Goal: Find specific page/section: Find specific page/section

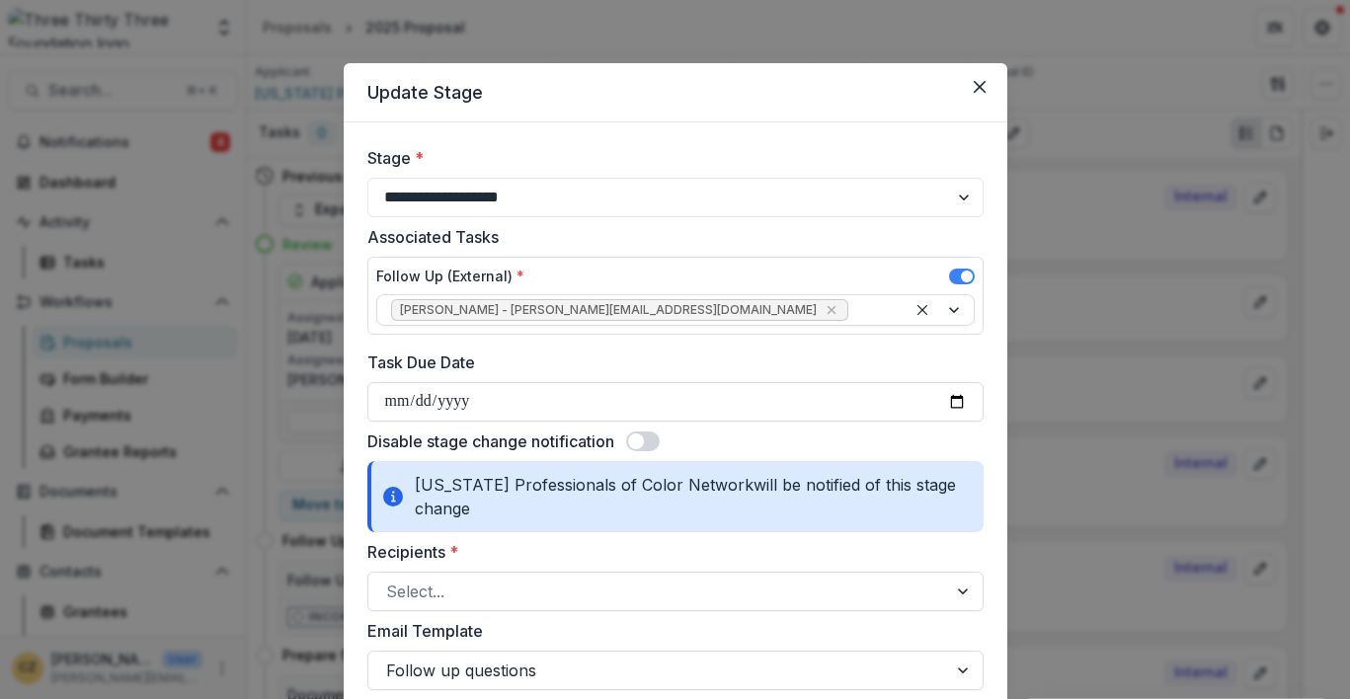
select select "**********"
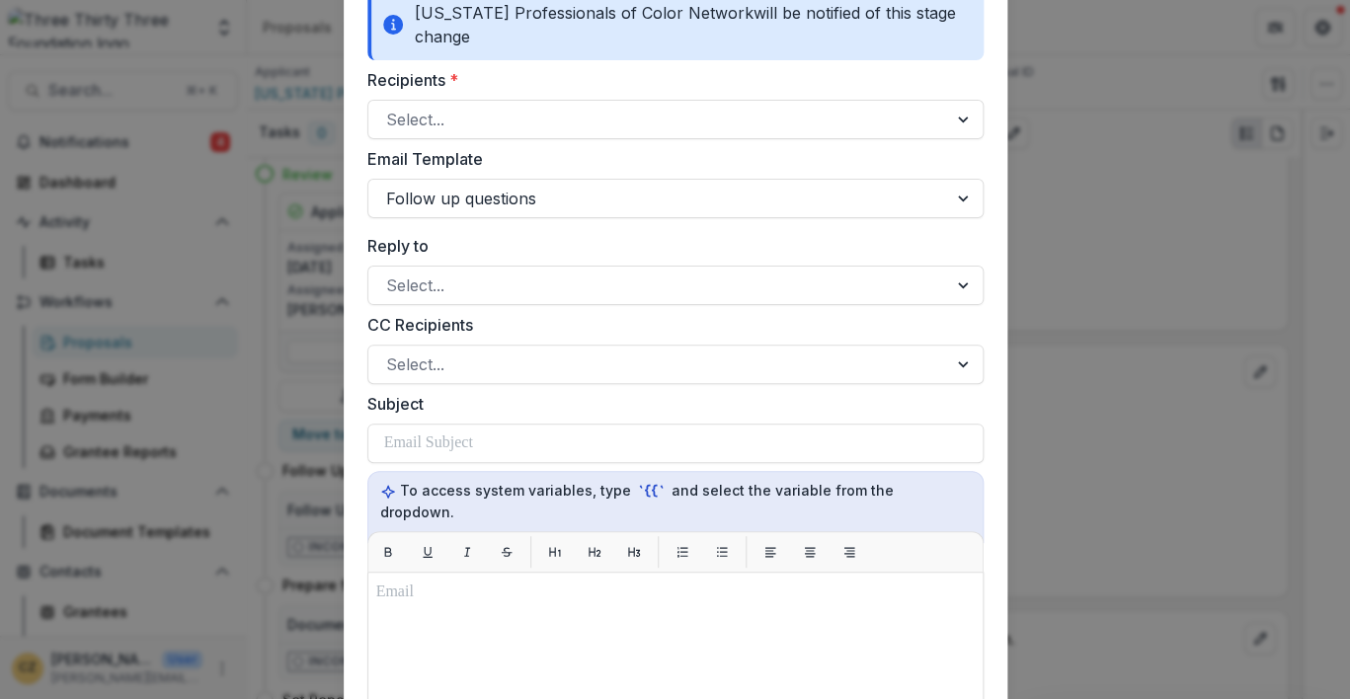
scroll to position [471, 0]
click at [803, 332] on label "CC Recipients" at bounding box center [669, 326] width 604 height 24
click at [391, 354] on input "CC Recipients" at bounding box center [388, 366] width 5 height 24
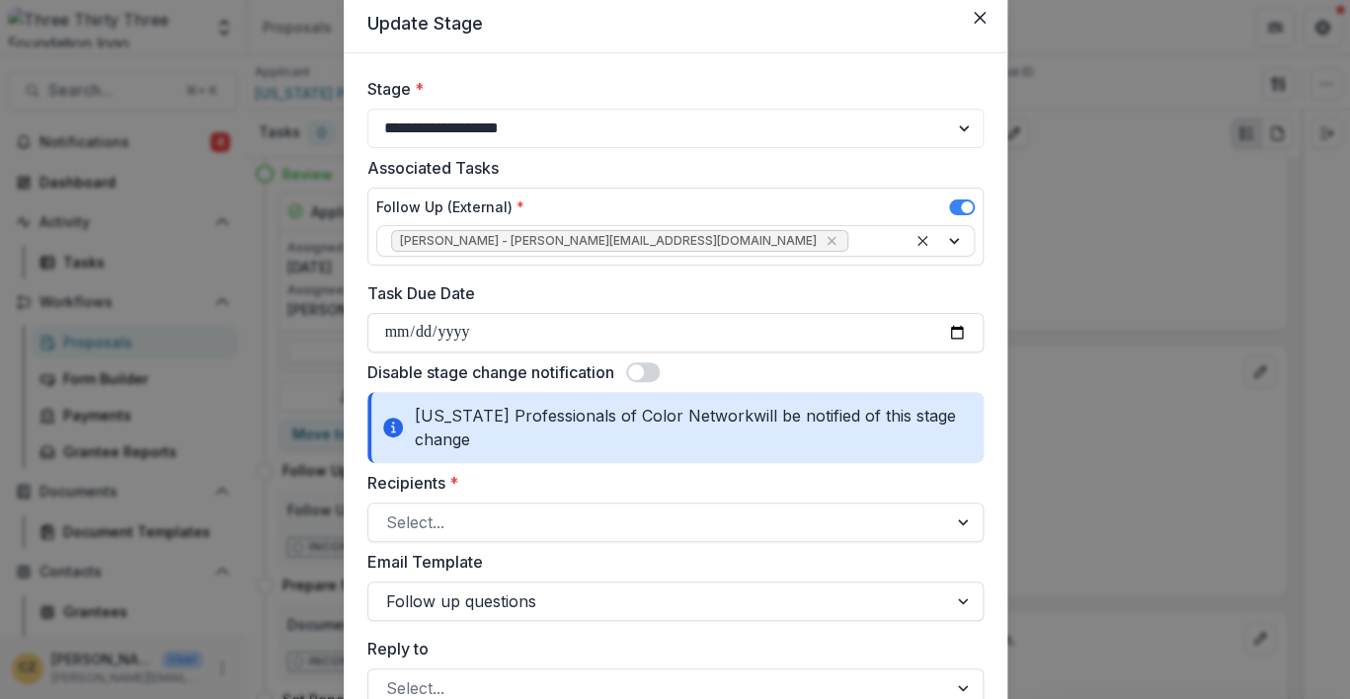
scroll to position [74, 0]
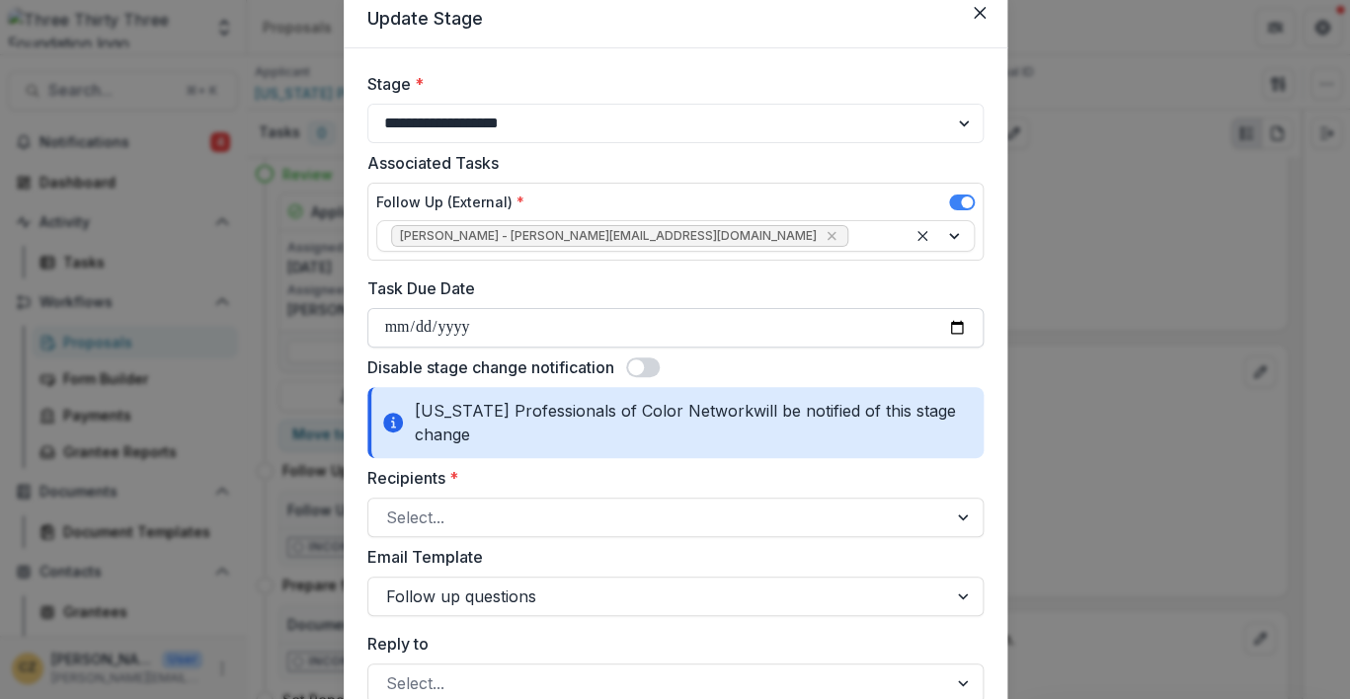
click at [385, 322] on input "Task Due Date" at bounding box center [675, 328] width 616 height 40
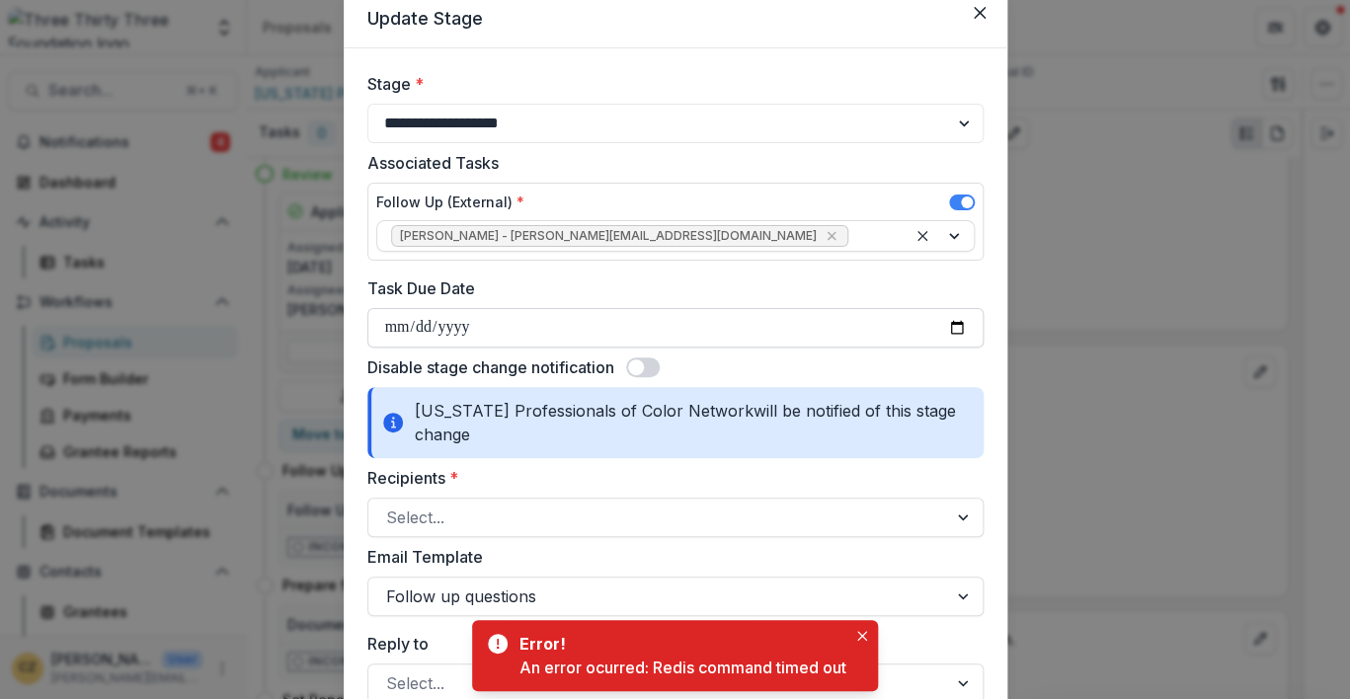
type input "**********"
click at [782, 367] on div "Disable stage change notification" at bounding box center [675, 368] width 616 height 24
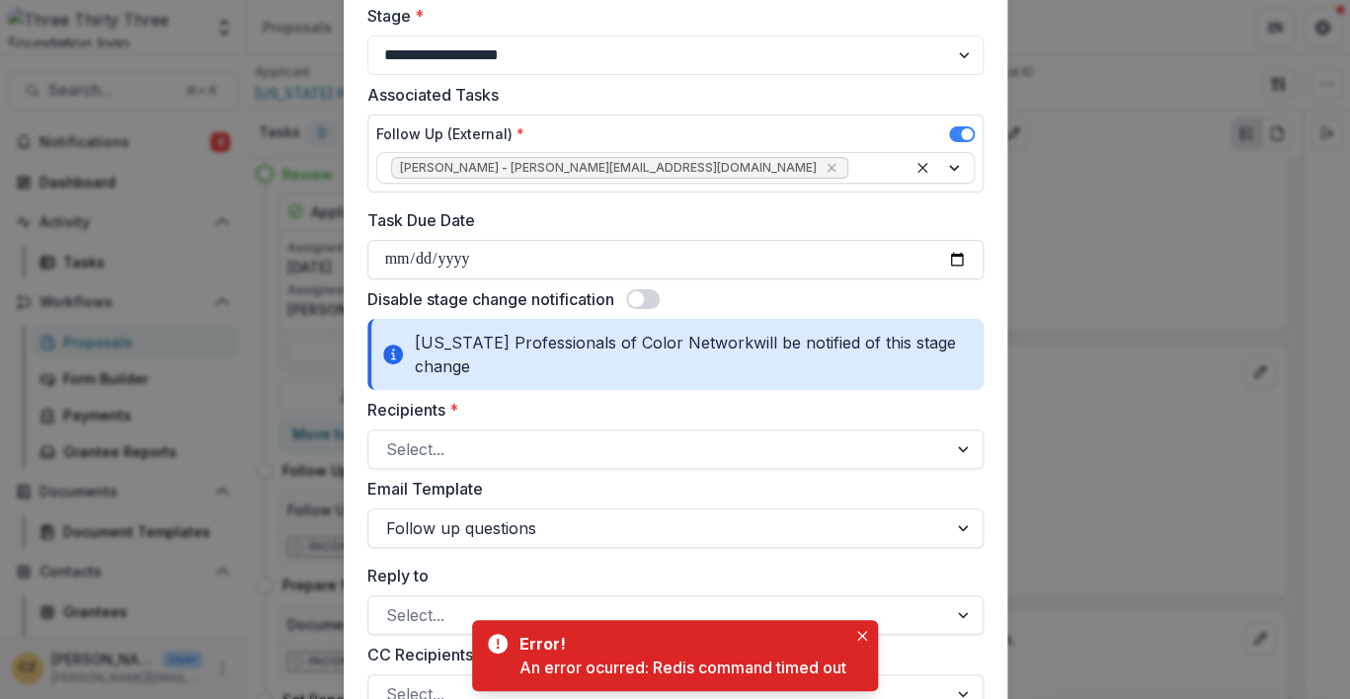
scroll to position [0, 0]
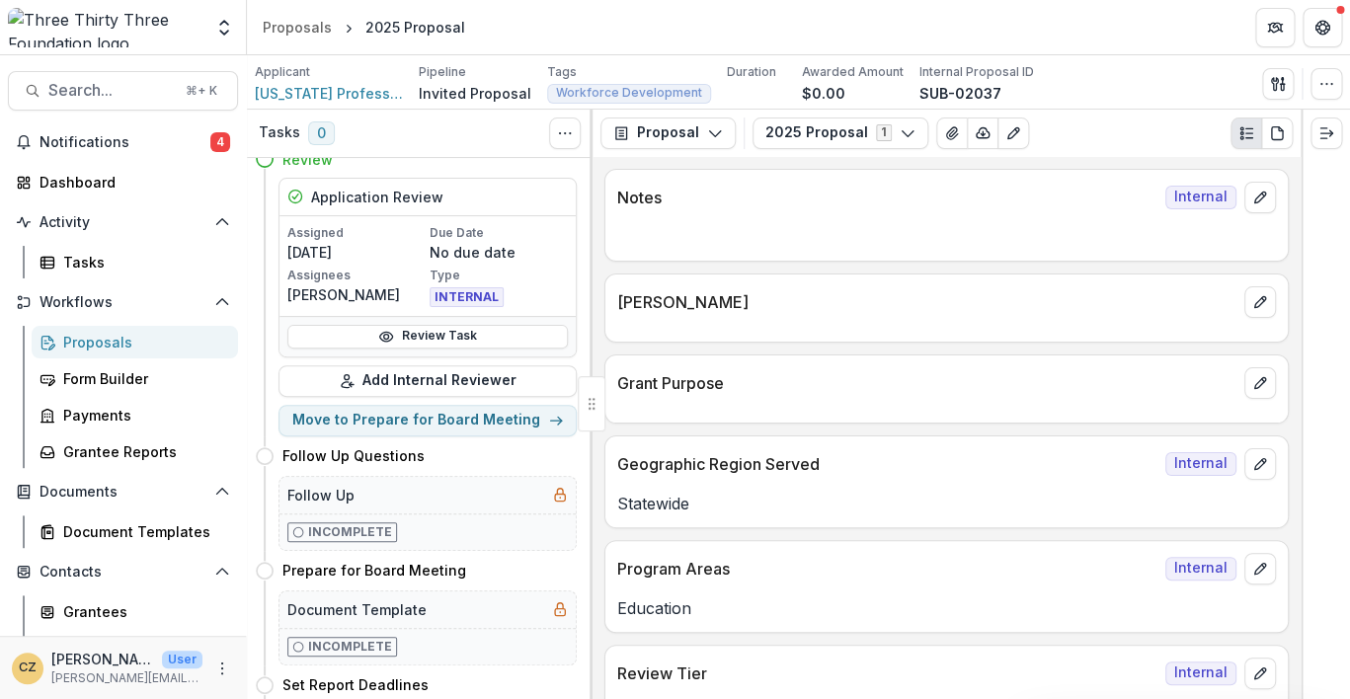
scroll to position [78, 0]
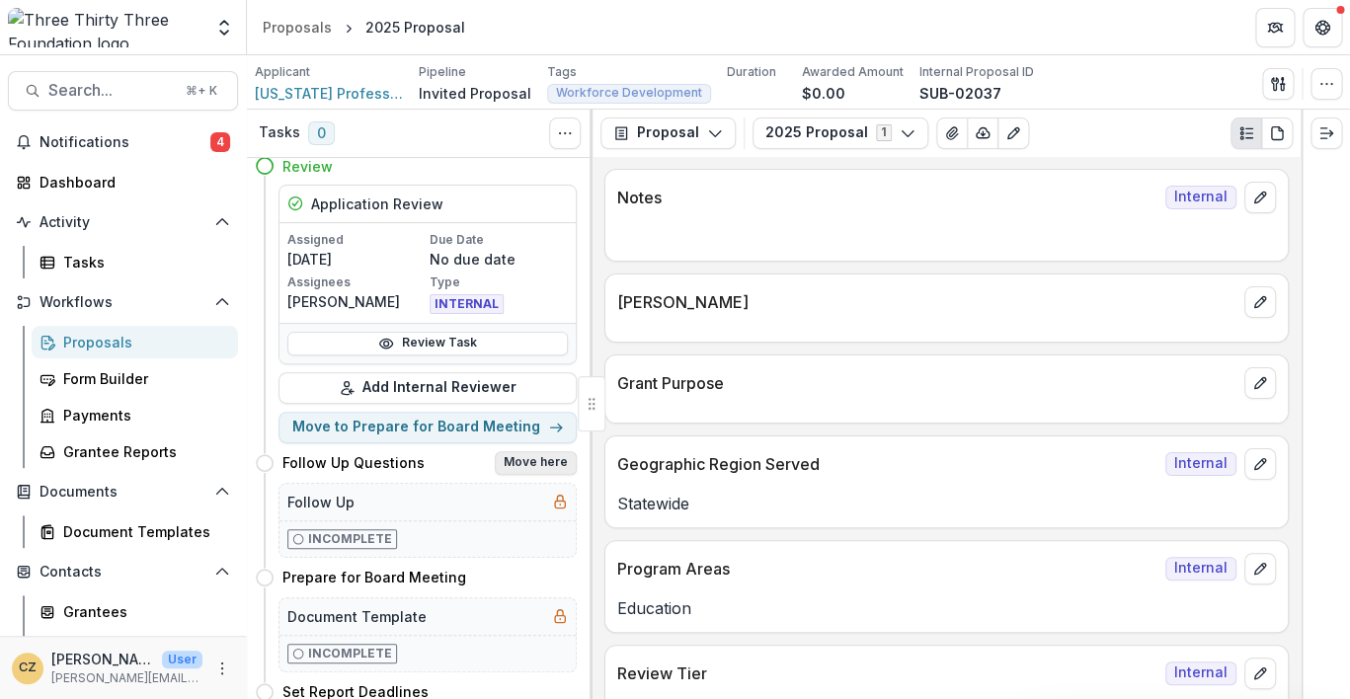
click at [535, 458] on button "Move here" at bounding box center [536, 463] width 82 height 24
select select "**********"
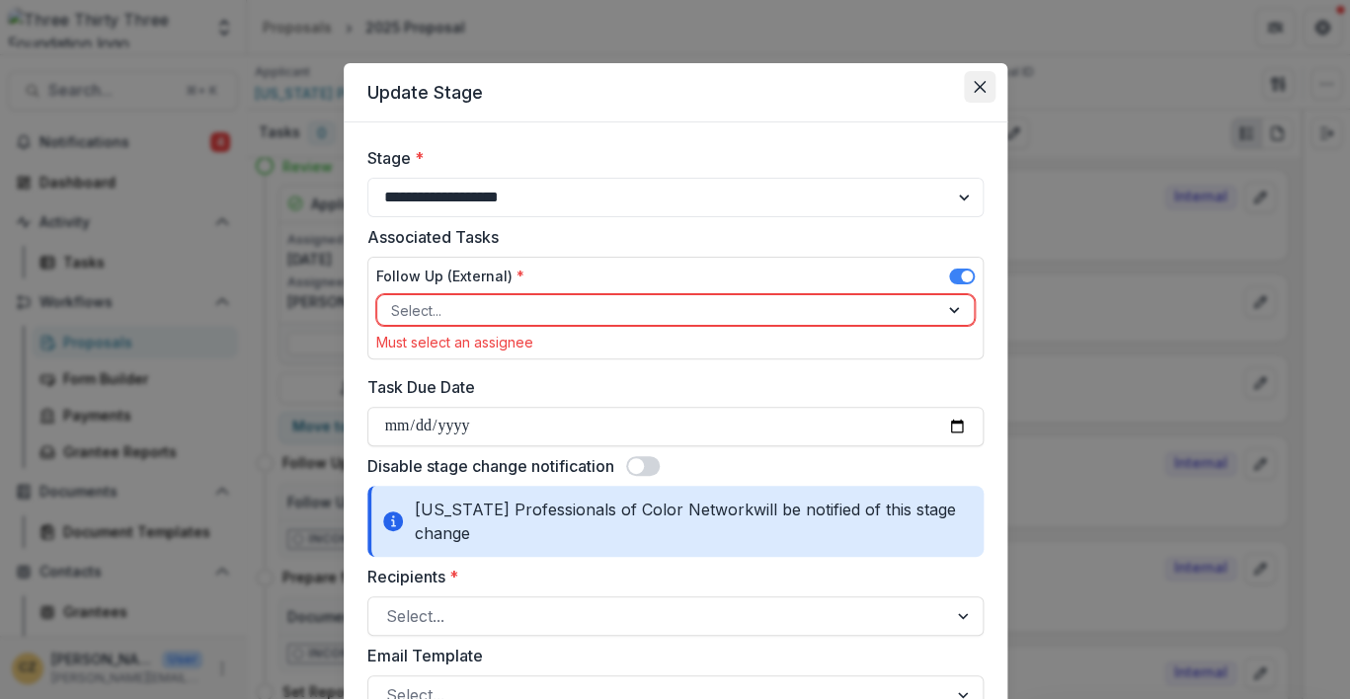
click at [975, 86] on icon "Close" at bounding box center [980, 87] width 12 height 12
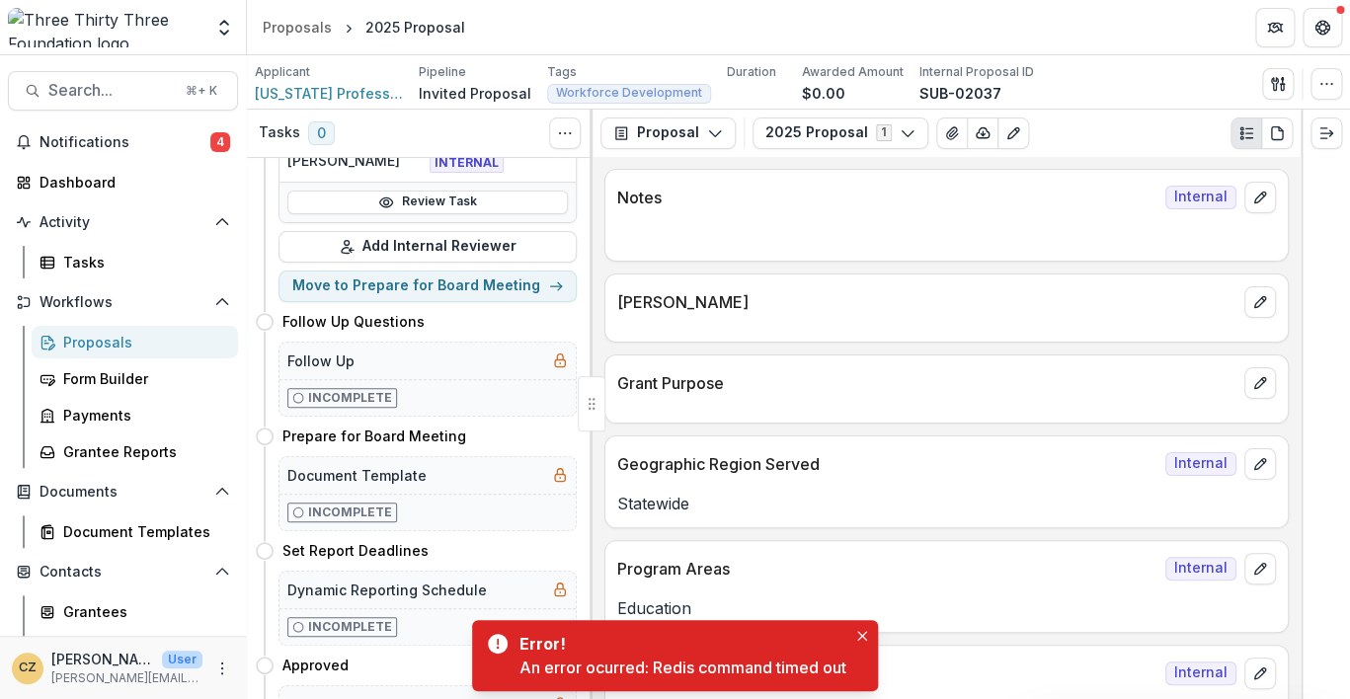
scroll to position [210, 0]
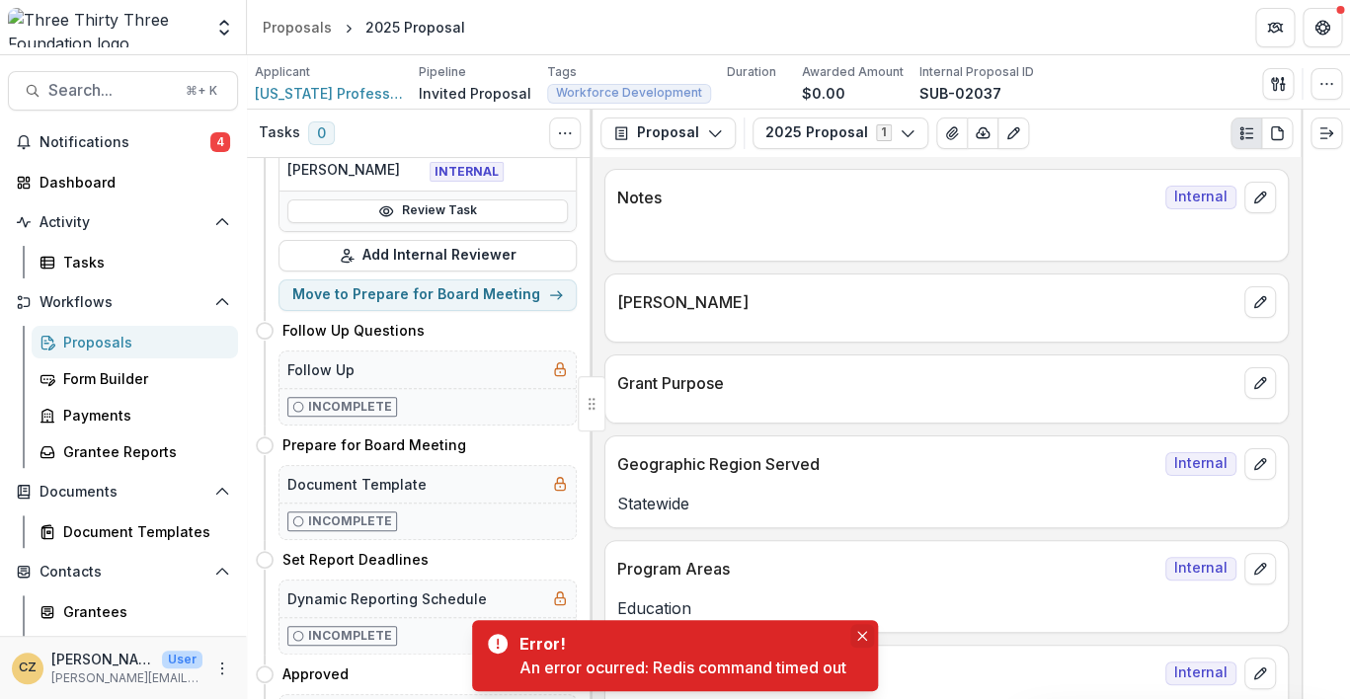
click at [870, 630] on button "Close" at bounding box center [862, 636] width 24 height 24
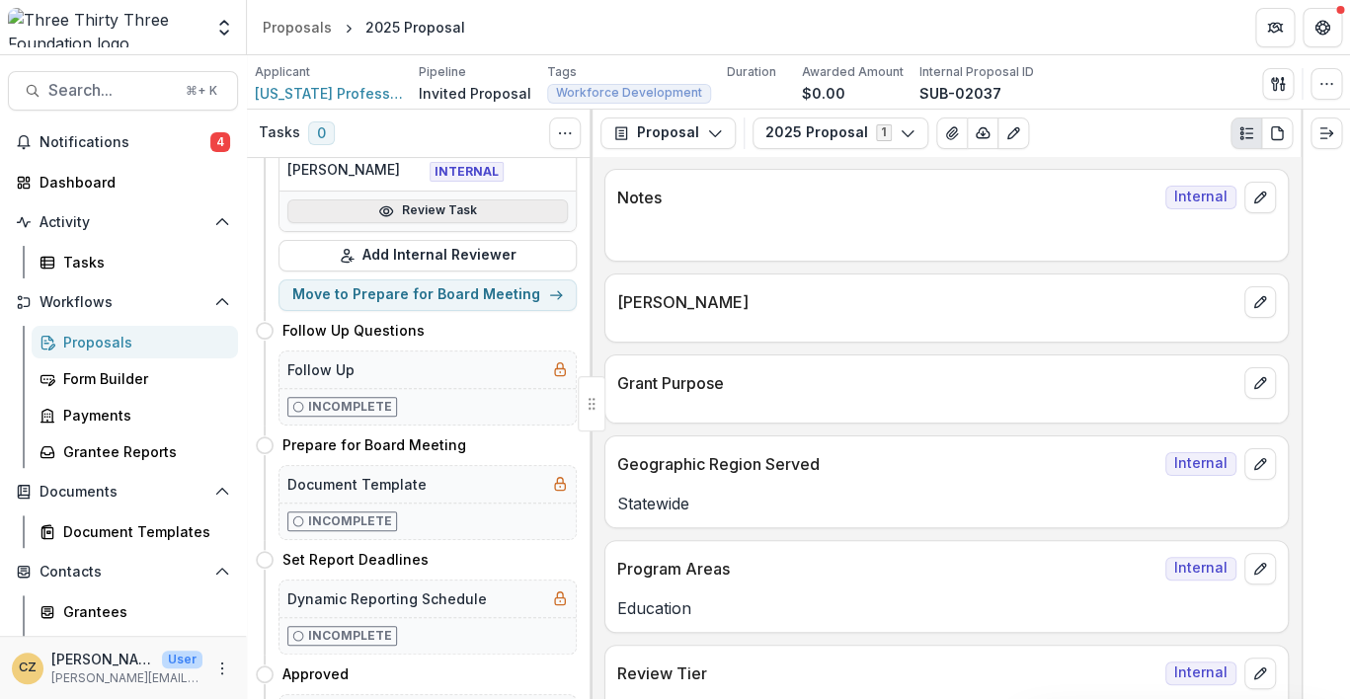
click at [362, 212] on link "Review Task" at bounding box center [427, 212] width 280 height 24
click at [442, 212] on link "Review Task" at bounding box center [427, 212] width 280 height 24
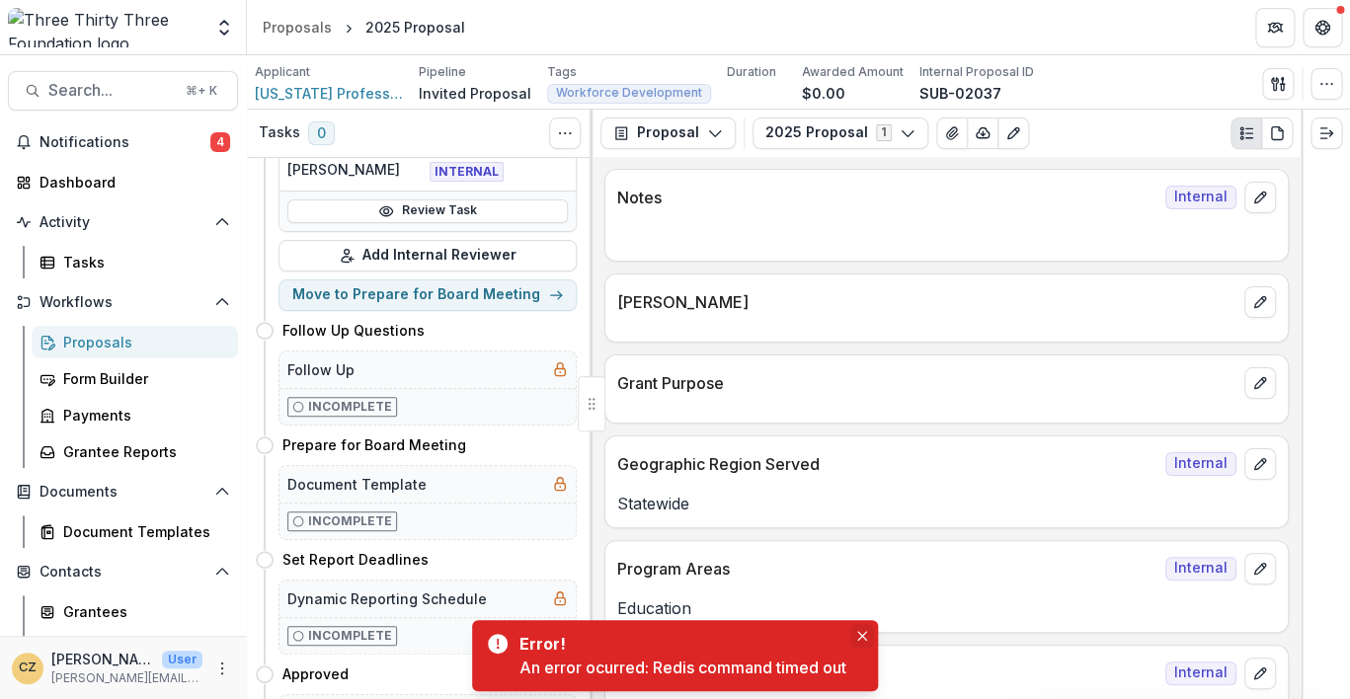
click at [865, 638] on icon "Close" at bounding box center [862, 636] width 10 height 10
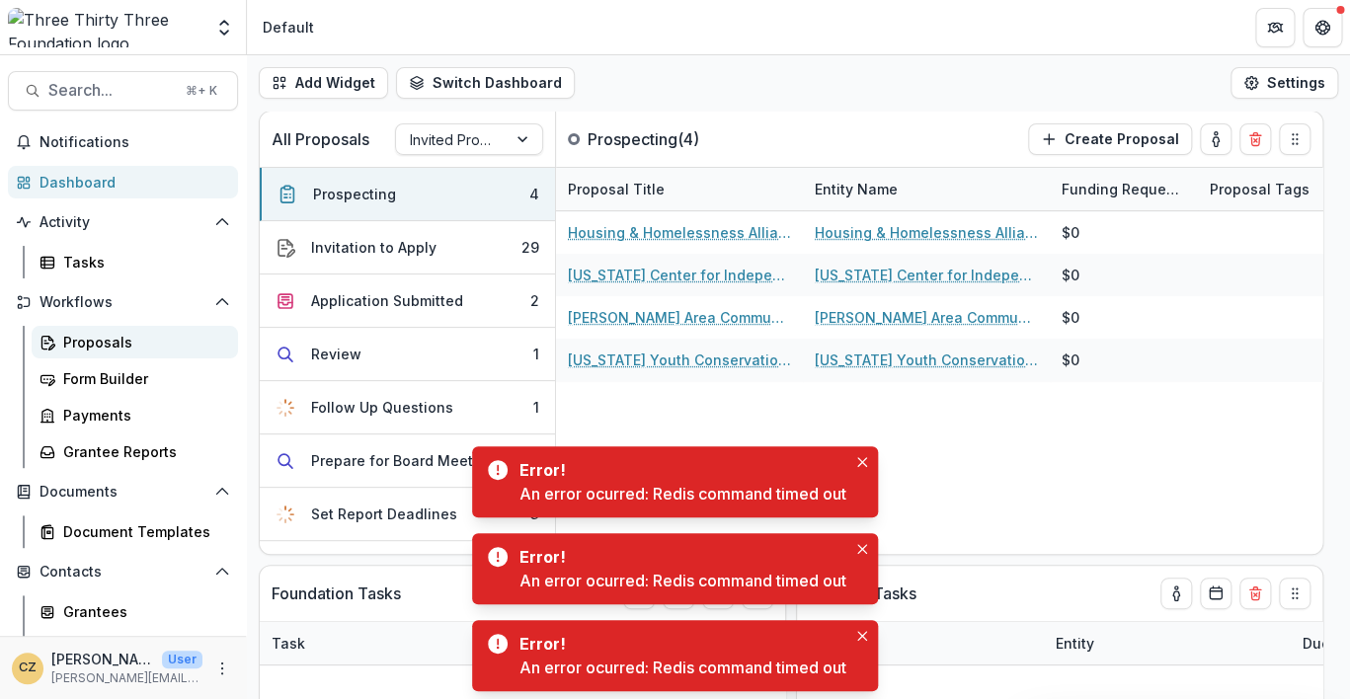
click at [89, 345] on div "Proposals" at bounding box center [142, 342] width 159 height 21
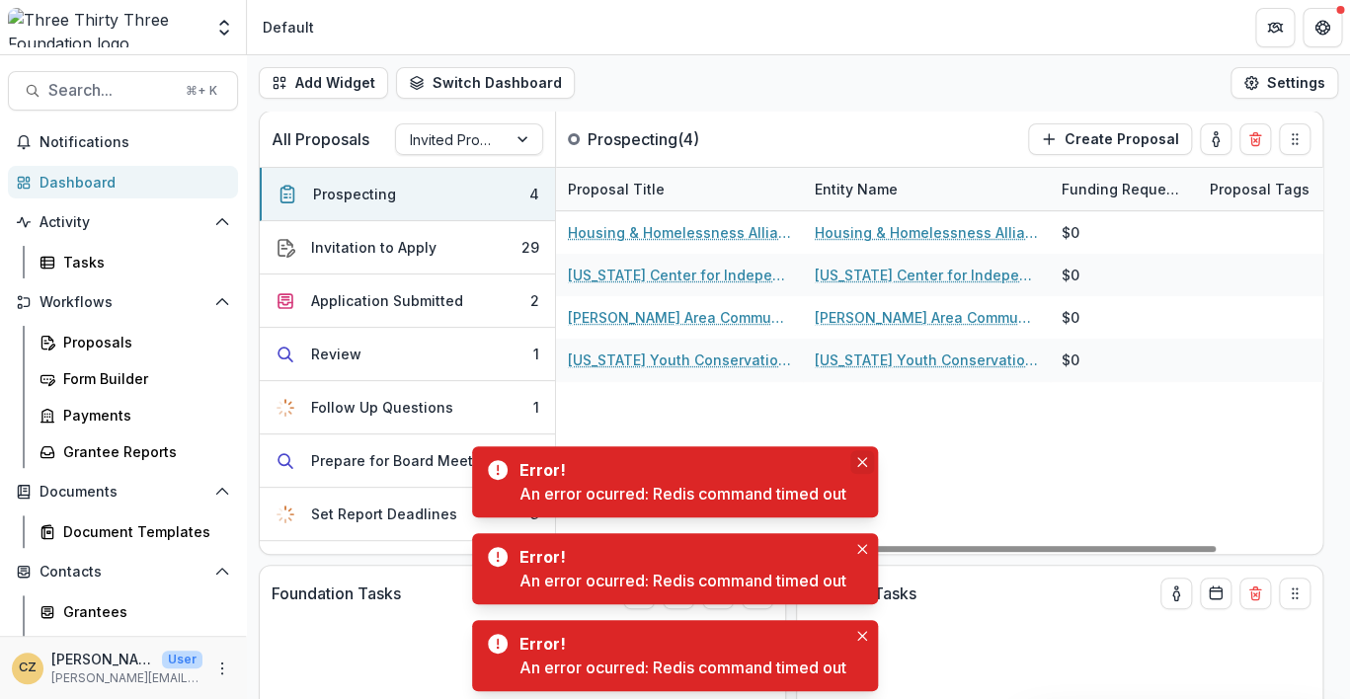
click at [867, 457] on icon "Close" at bounding box center [862, 462] width 10 height 10
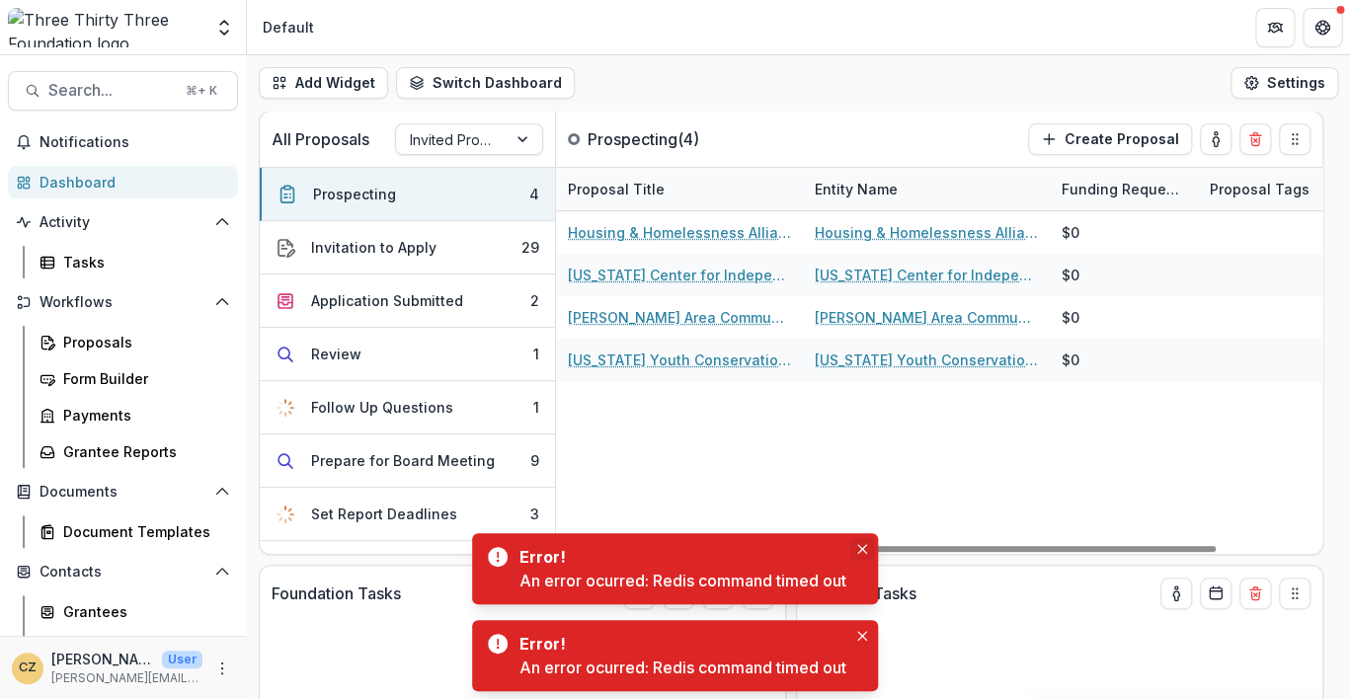
click at [866, 541] on button "Close" at bounding box center [862, 549] width 24 height 24
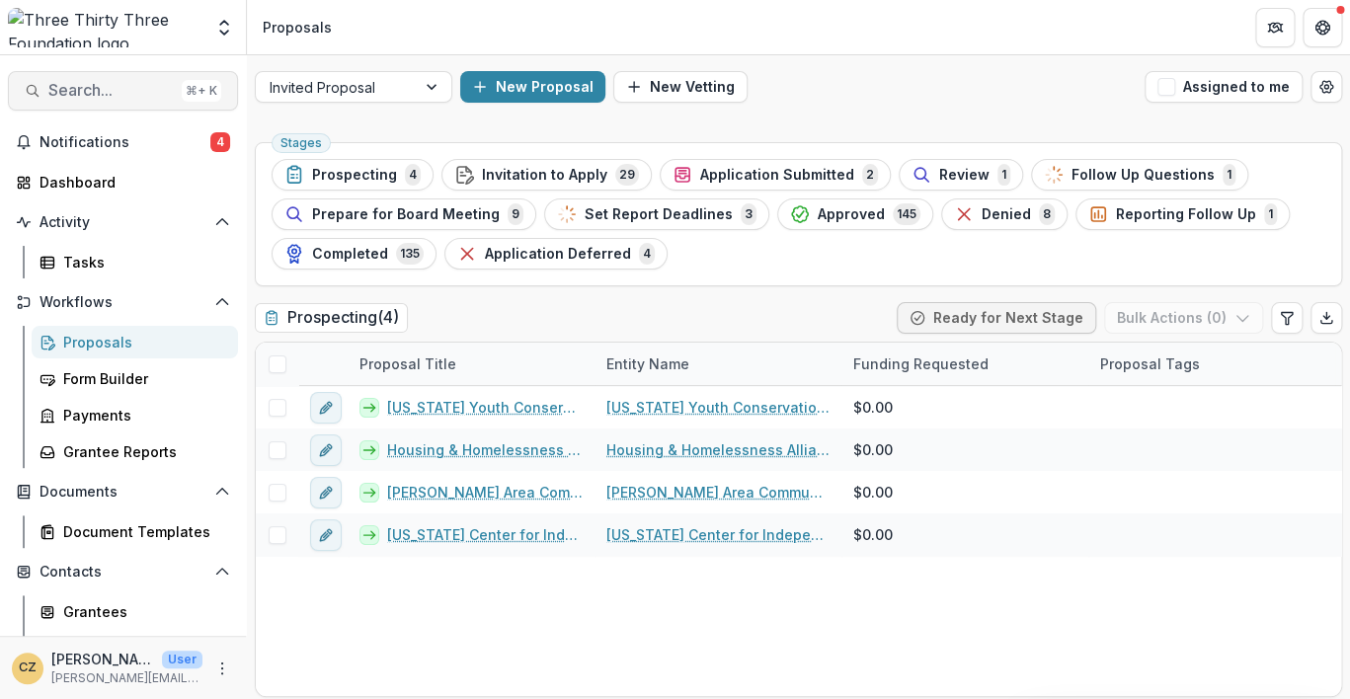
click at [111, 107] on button "Search... ⌘ + K" at bounding box center [123, 91] width 230 height 40
click at [109, 99] on span "Search..." at bounding box center [110, 90] width 125 height 19
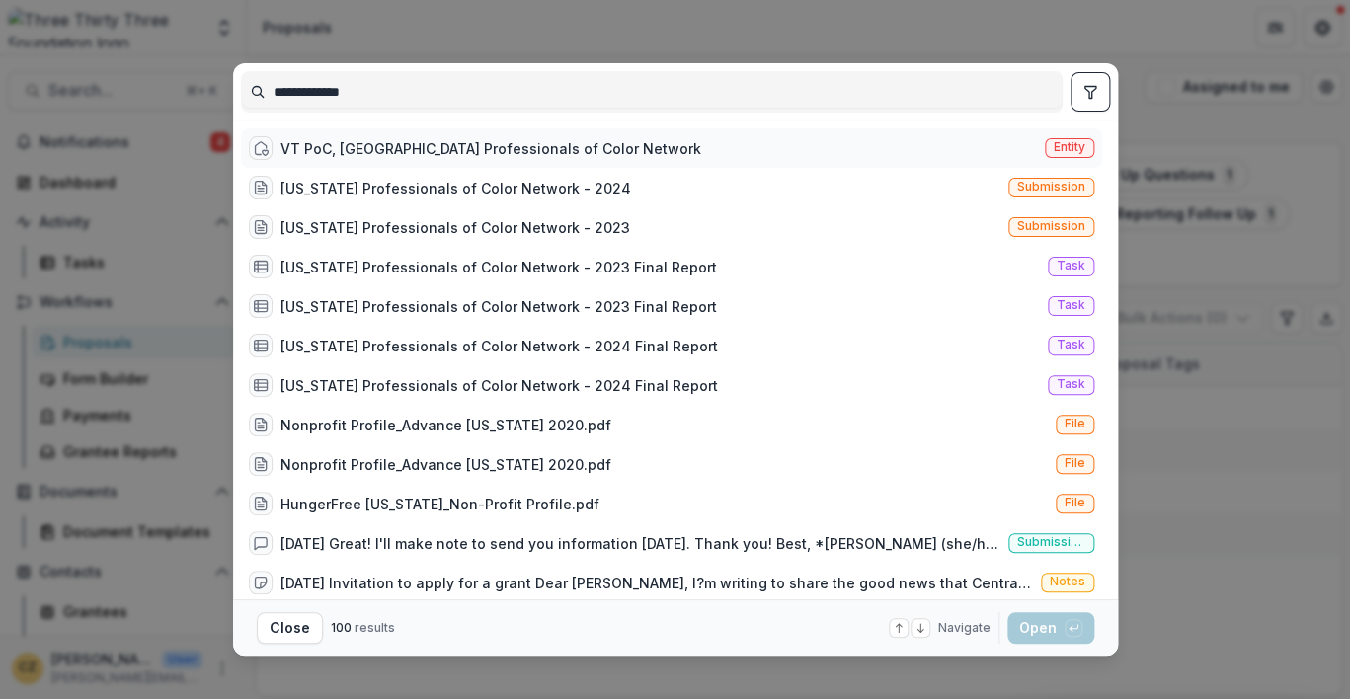
type input "**********"
click at [438, 150] on div "VT PoC, VT Professionals of Color Network" at bounding box center [490, 148] width 421 height 21
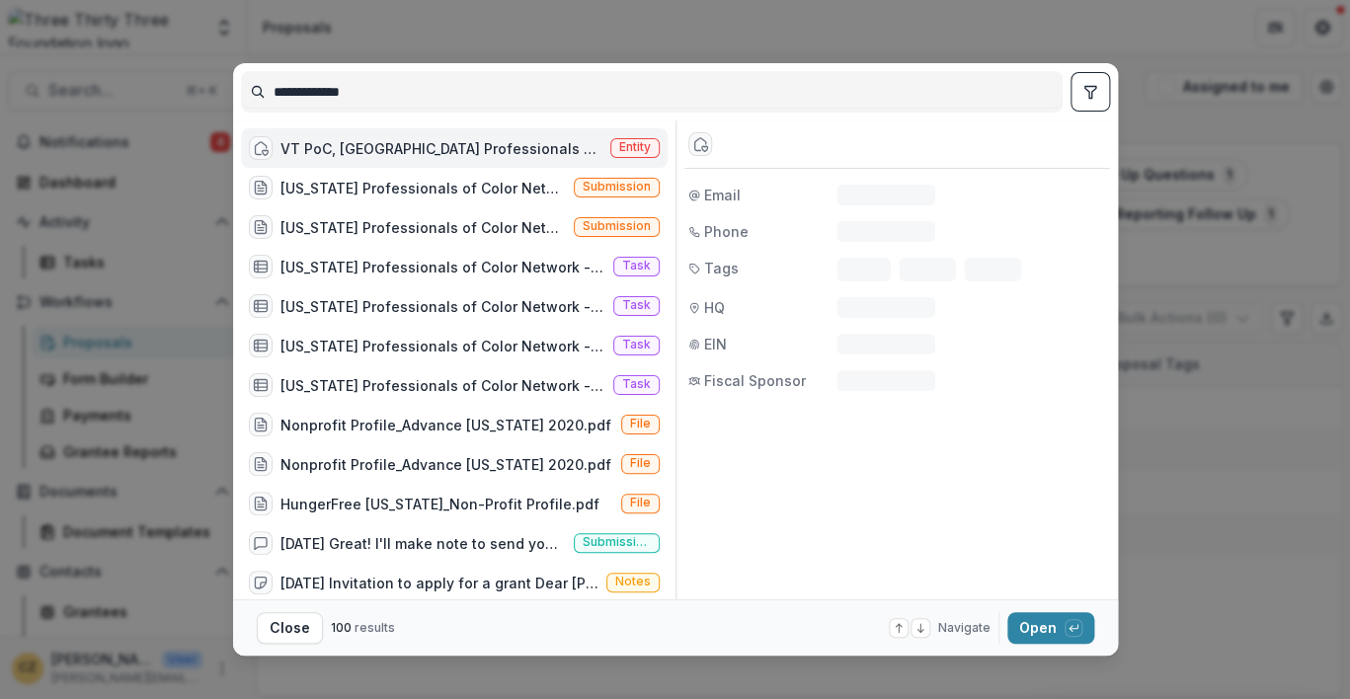
click at [438, 150] on div "VT PoC, VT Professionals of Color Network" at bounding box center [441, 148] width 322 height 21
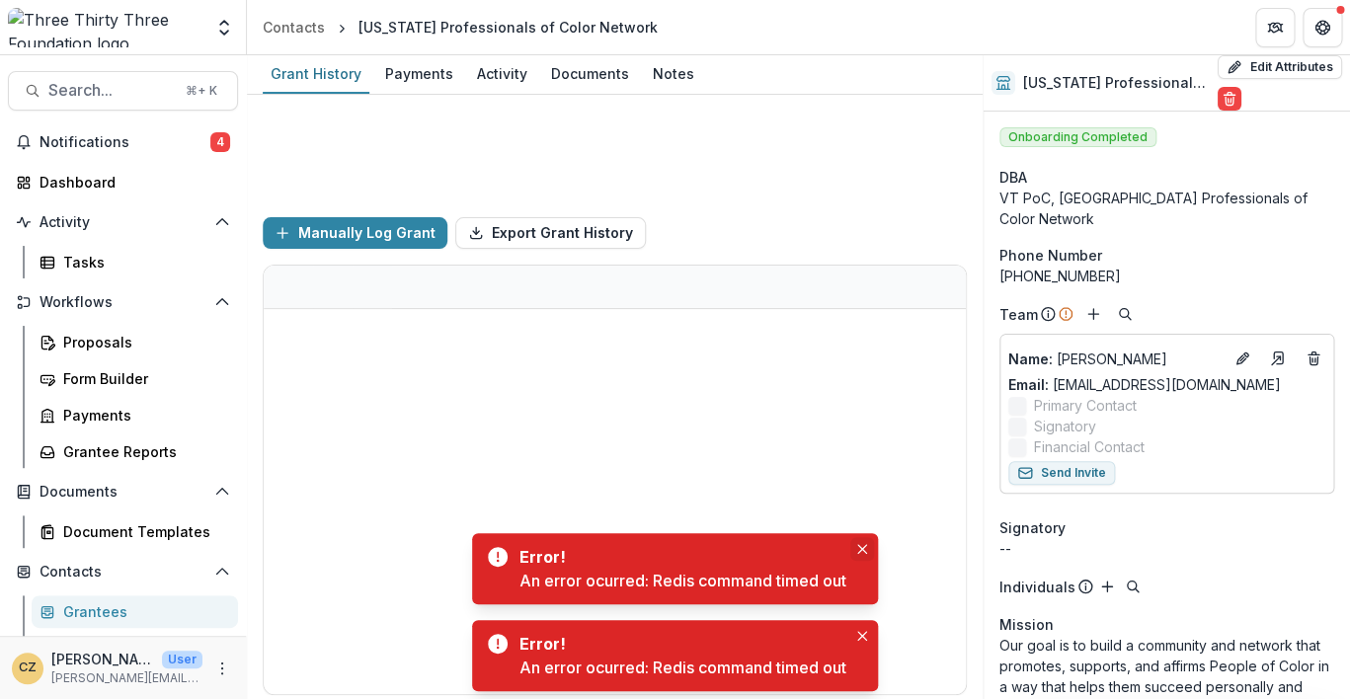
click at [862, 542] on button "Close" at bounding box center [862, 549] width 24 height 24
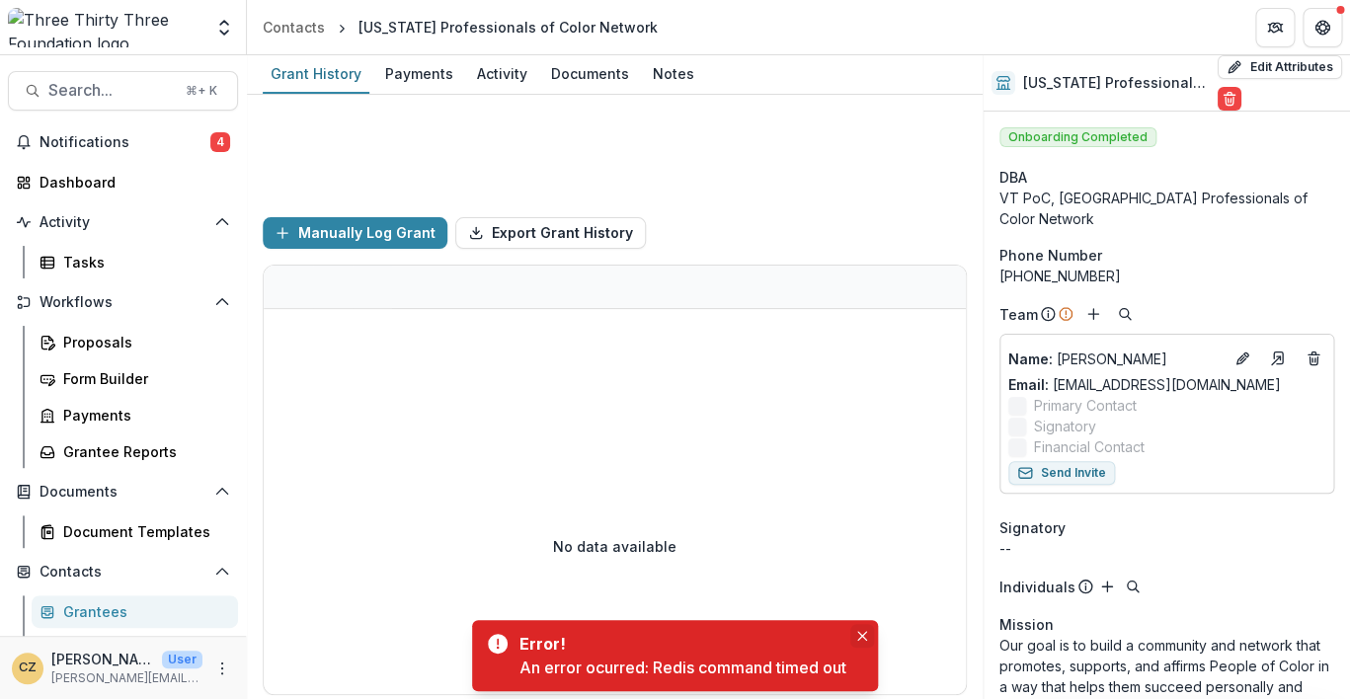
click at [867, 637] on icon "Close" at bounding box center [862, 636] width 10 height 10
